Goal: Participate in discussion: Engage in conversation with other users on a specific topic

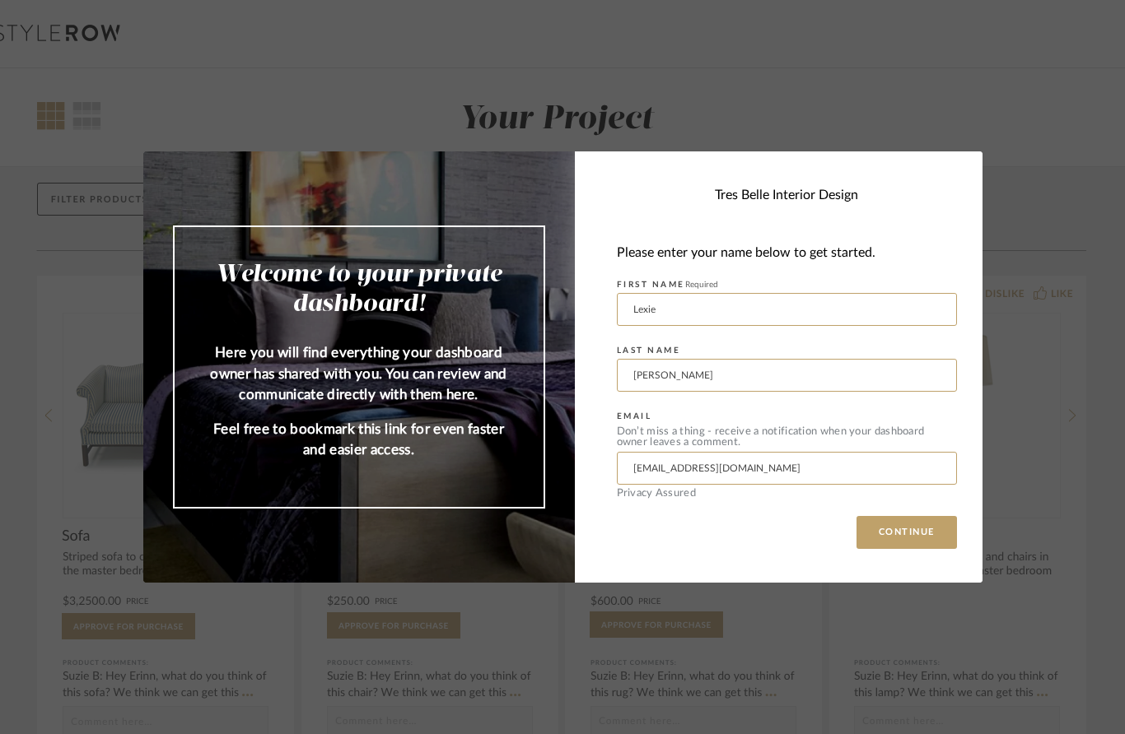
click at [1026, 478] on div "Welcome to your private dashboard! Here you will find everything your dashboard…" at bounding box center [562, 367] width 1125 height 734
click at [895, 539] on button "CONTINUE" at bounding box center [906, 532] width 100 height 33
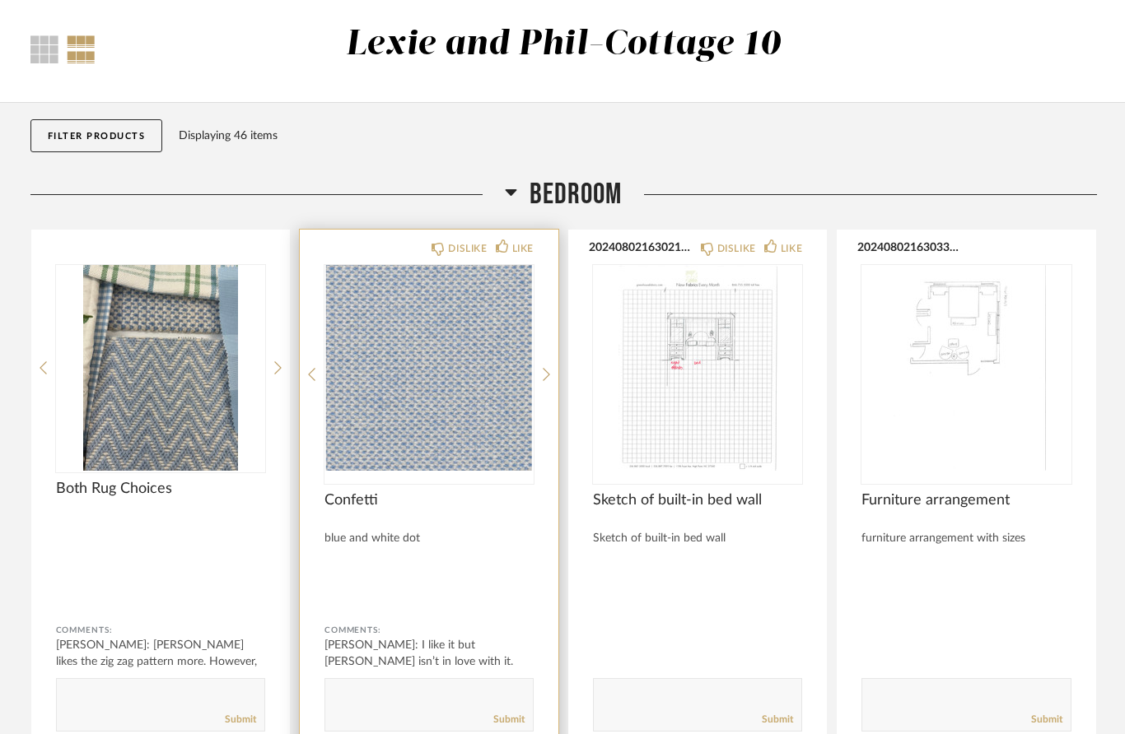
scroll to position [73, 0]
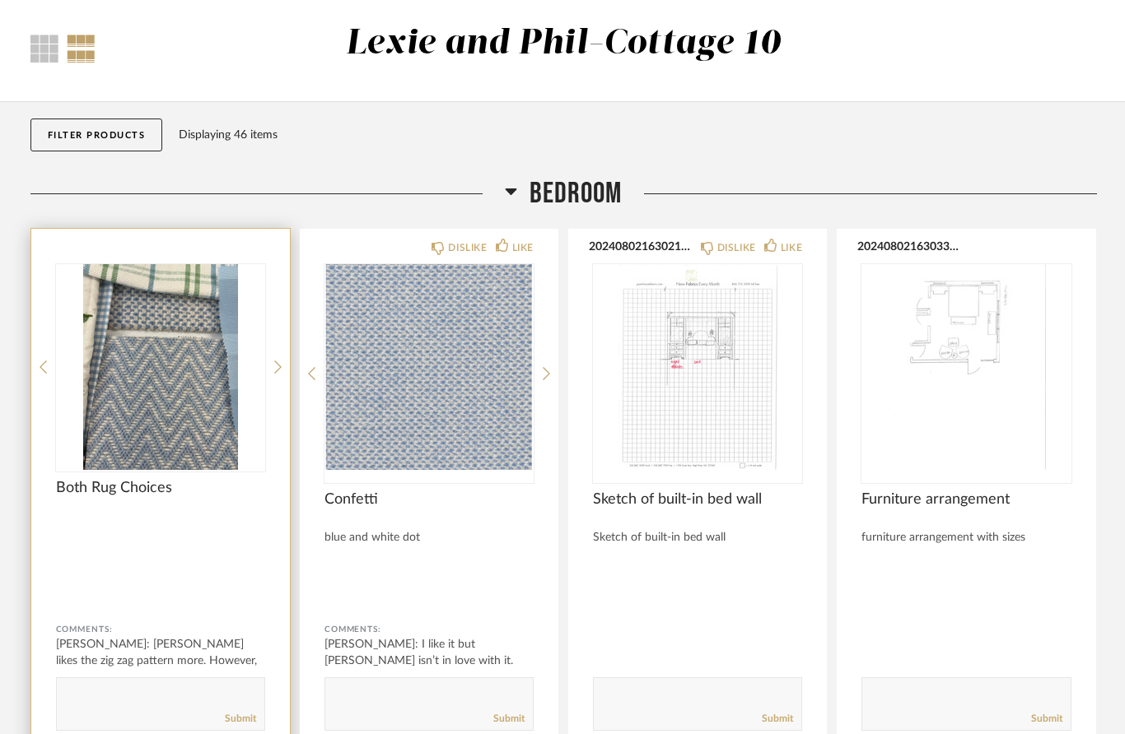
click at [159, 661] on div "[PERSON_NAME]: [PERSON_NAME] likes the zig zag pattern more. However, we are wo…" at bounding box center [160, 660] width 209 height 49
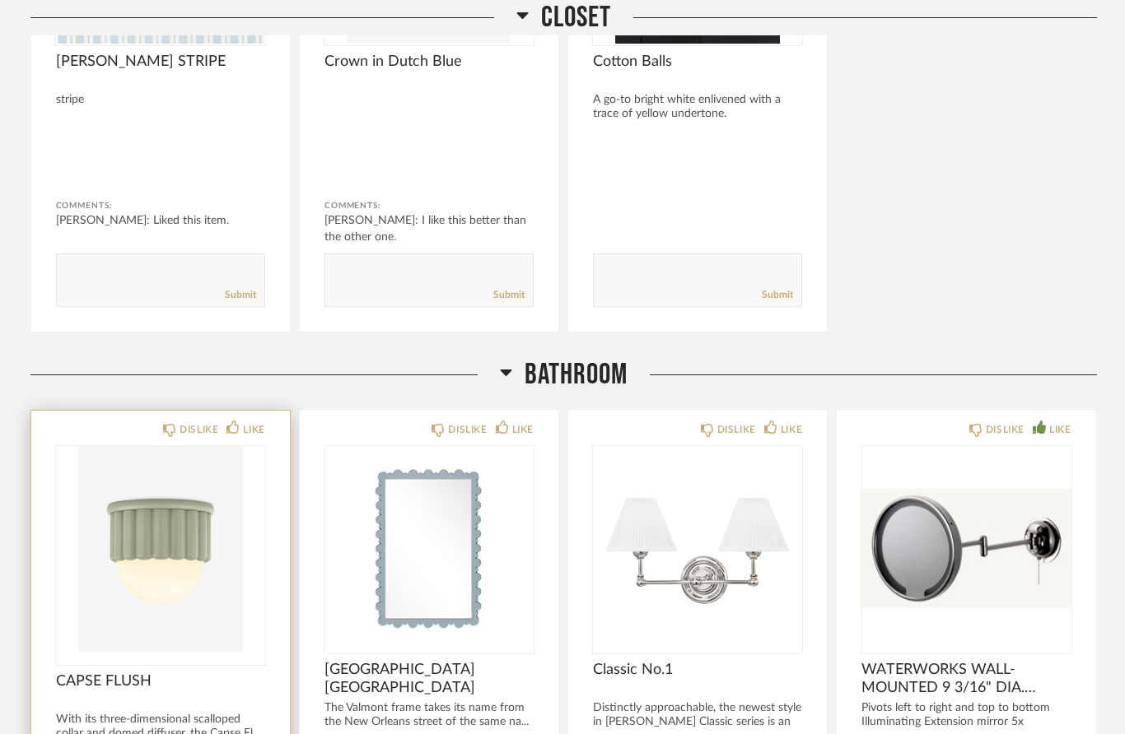
scroll to position [1520, 0]
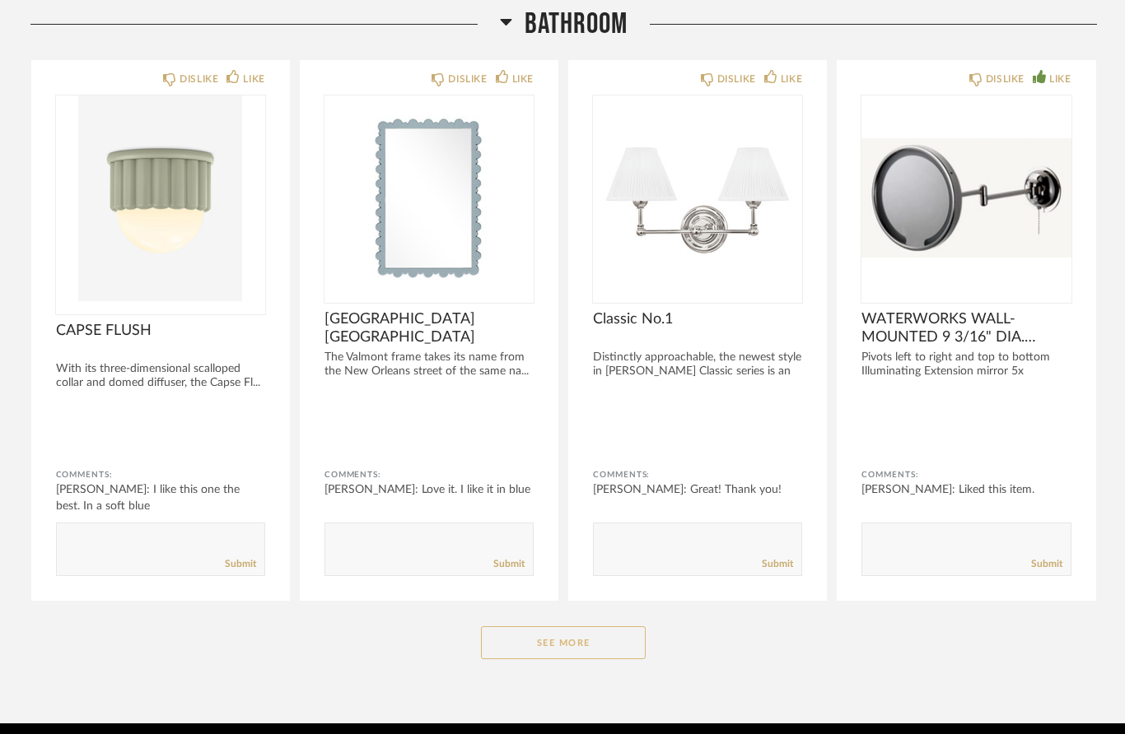
click at [588, 655] on button "See More" at bounding box center [563, 643] width 165 height 33
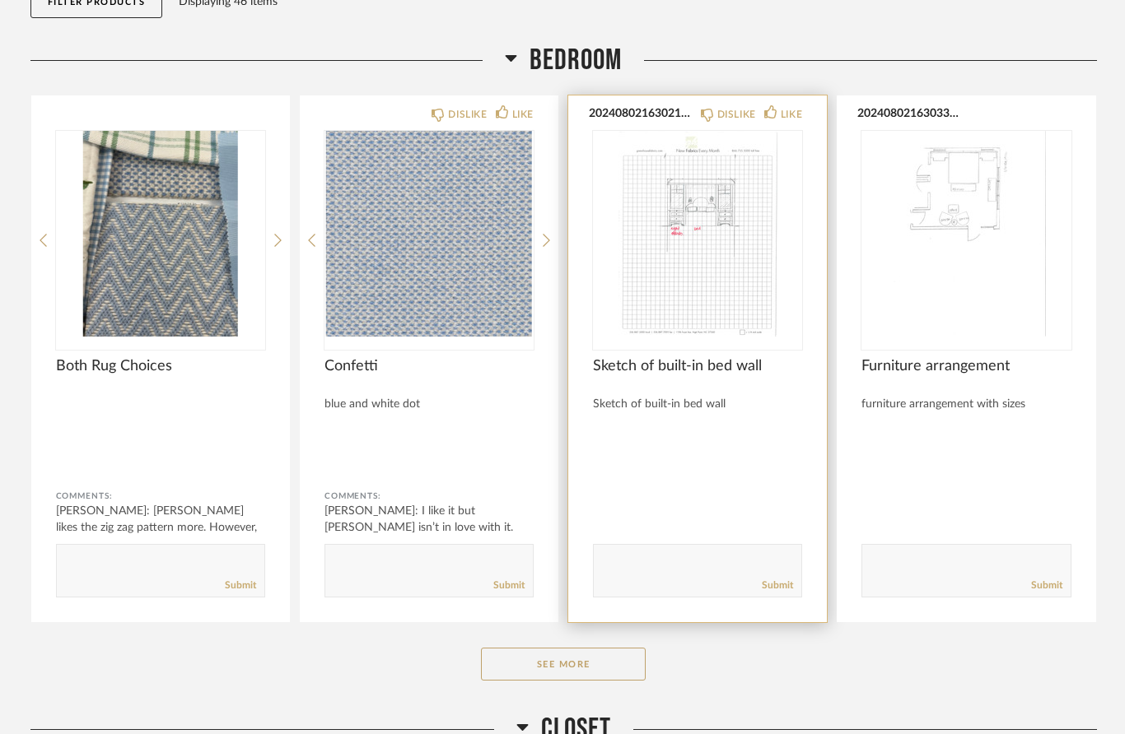
scroll to position [370, 0]
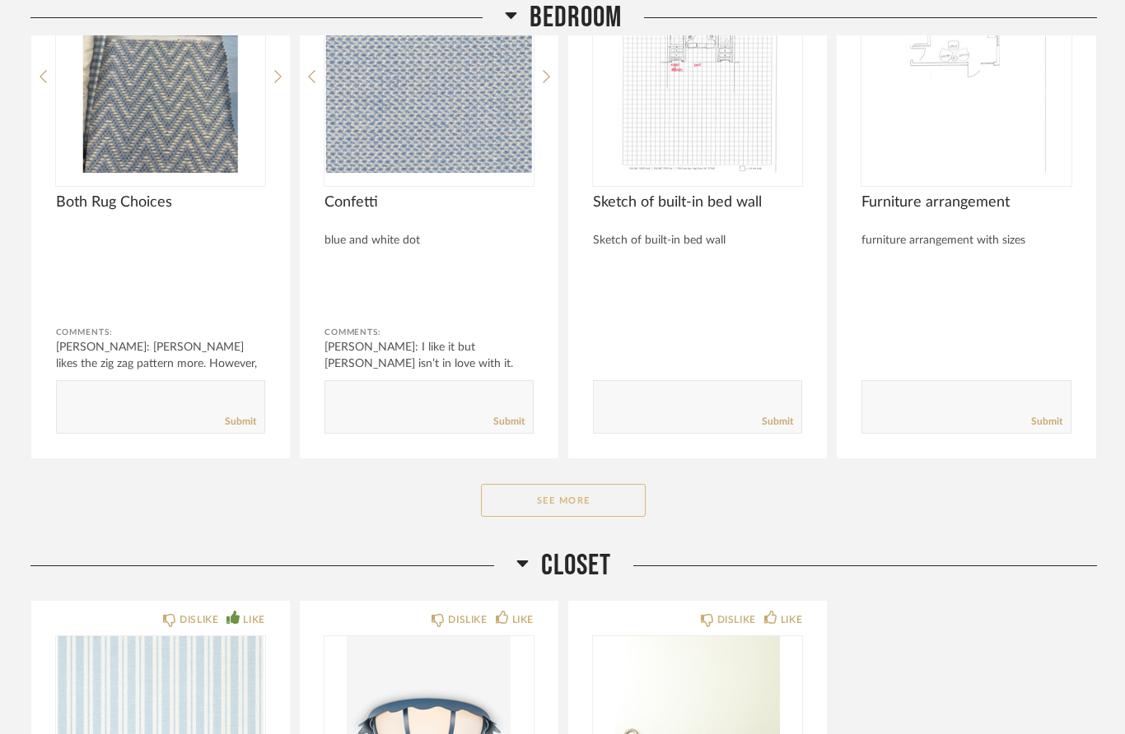
click at [576, 506] on button "See More" at bounding box center [563, 500] width 165 height 33
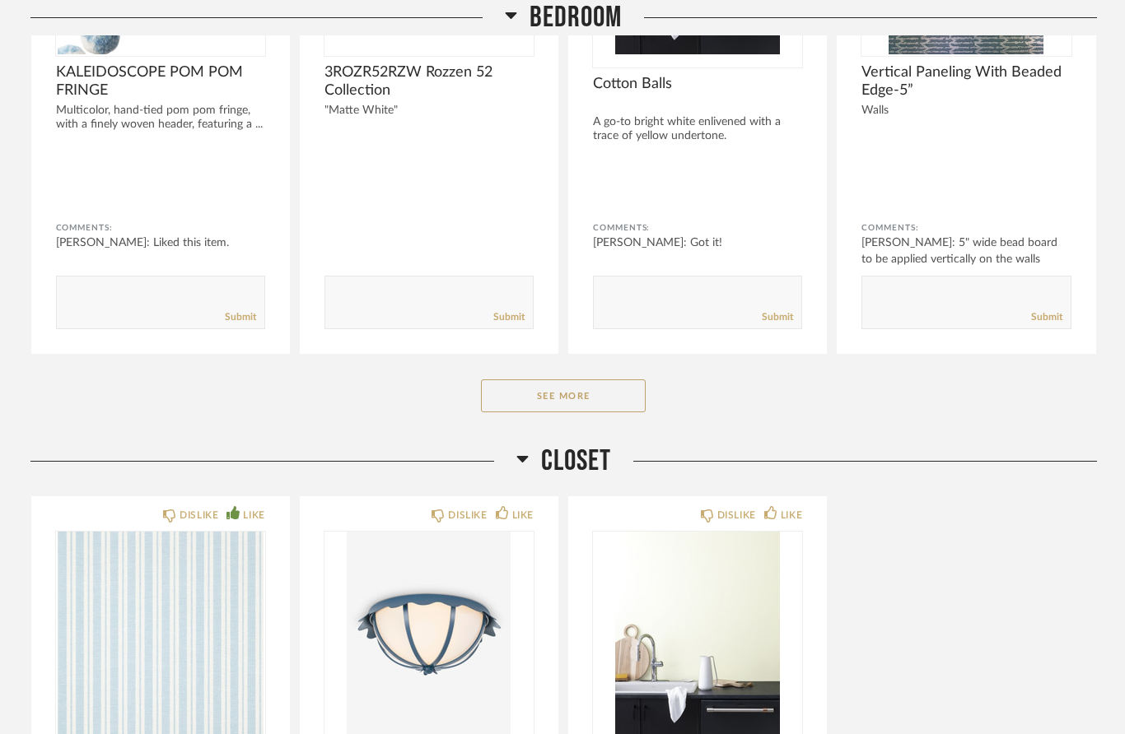
scroll to position [2659, 0]
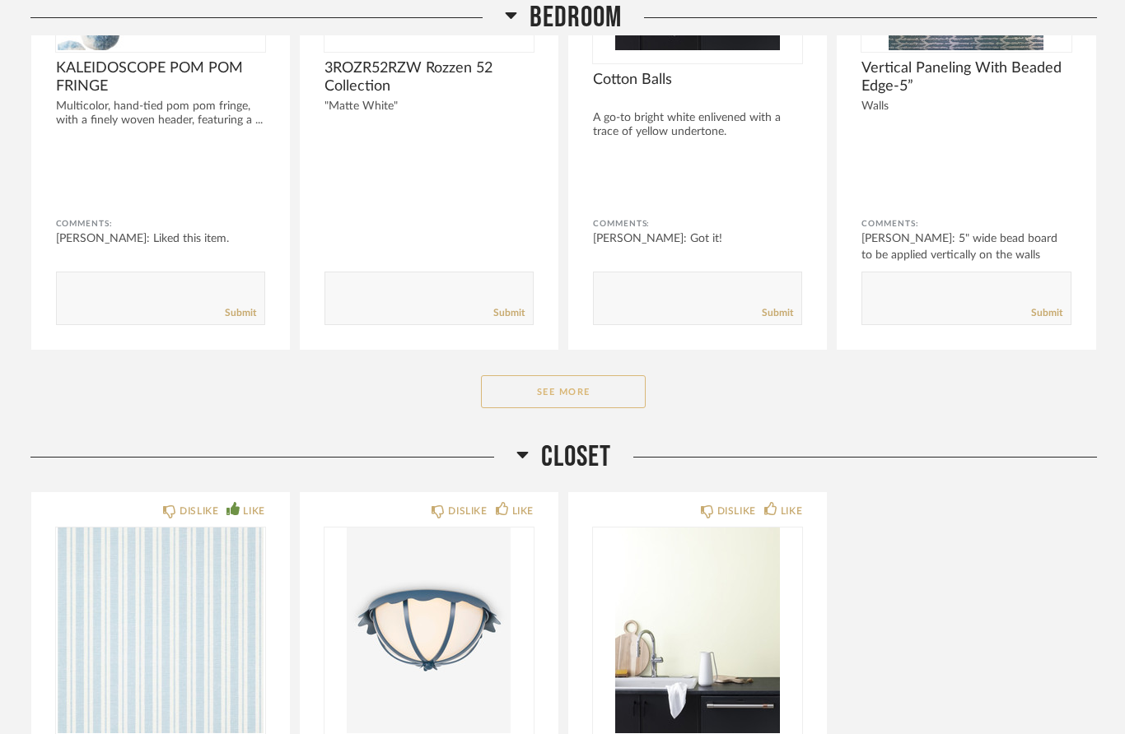
click at [585, 397] on button "See More" at bounding box center [563, 391] width 165 height 33
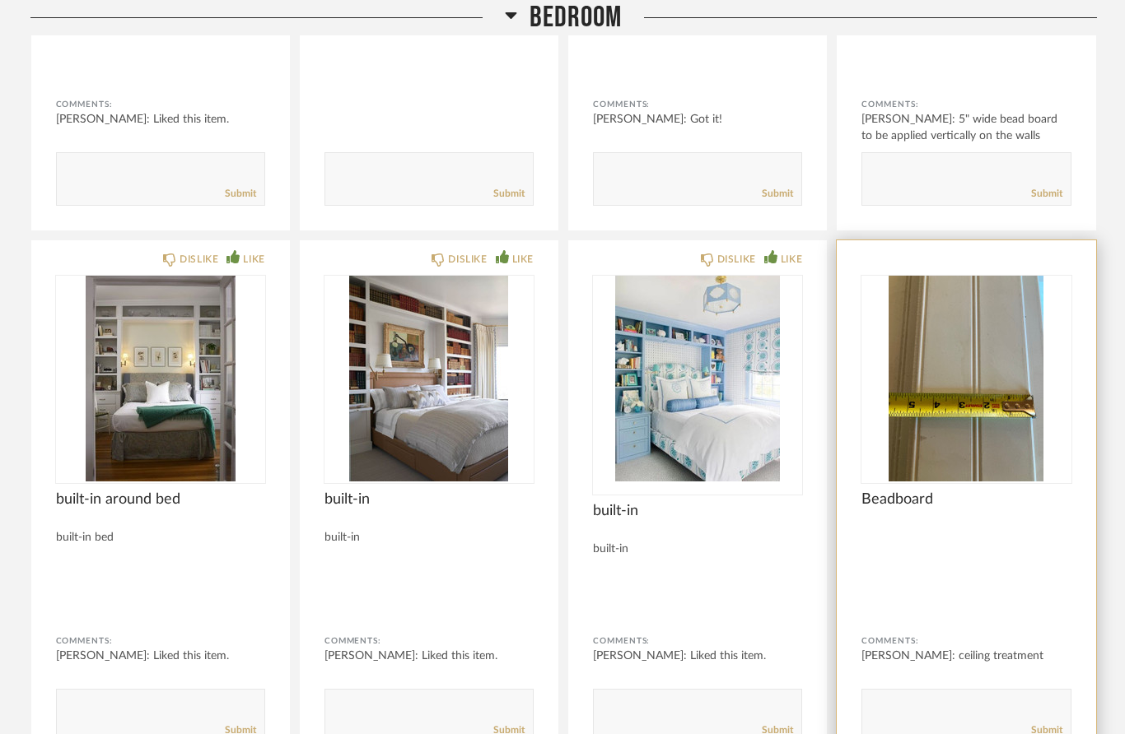
scroll to position [2787, 0]
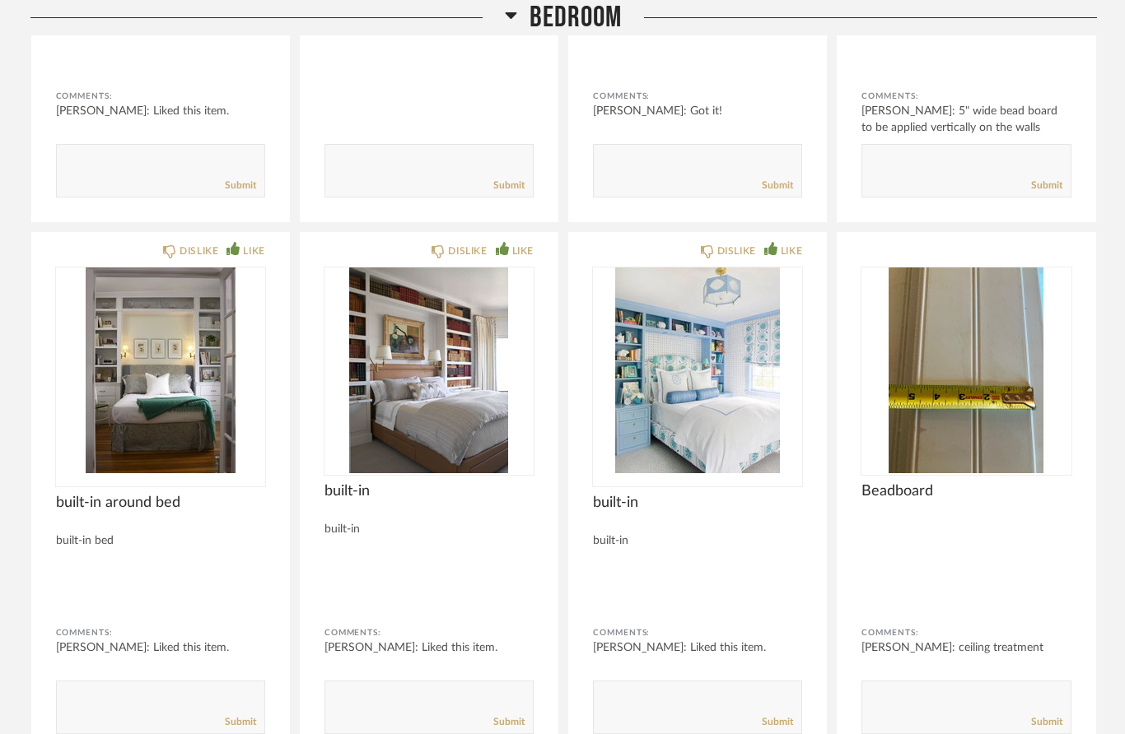
drag, startPoint x: 150, startPoint y: 704, endPoint x: 150, endPoint y: 1082, distance: 377.9
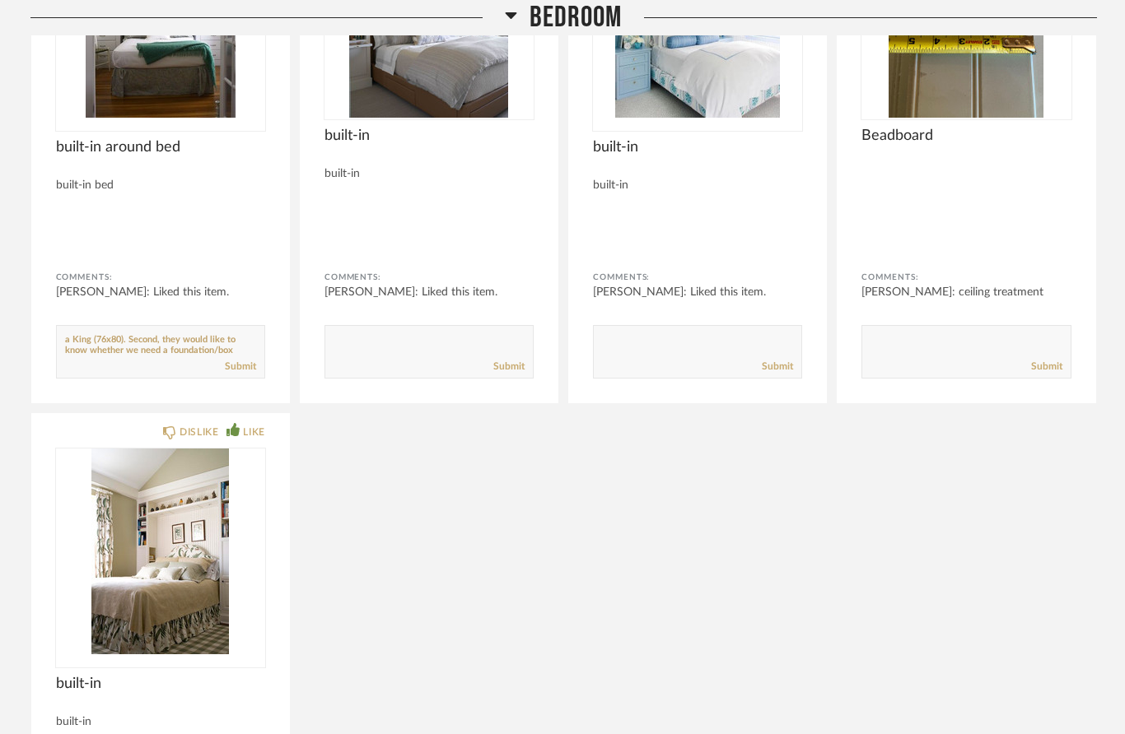
scroll to position [54, 0]
type textarea "[PERSON_NAME], [PERSON_NAME] and I are ordering our mattress. We found one that…"
